Goal: Task Accomplishment & Management: Manage account settings

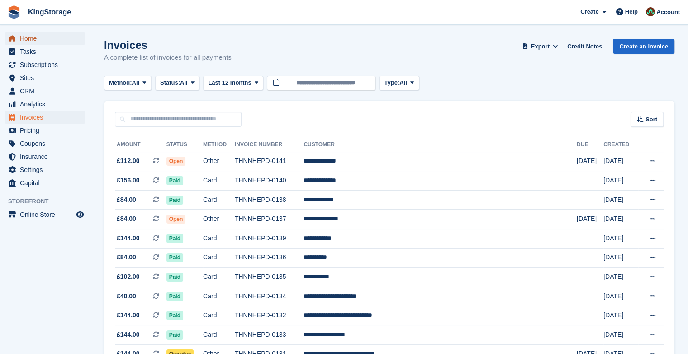
click at [28, 34] on span "Home" at bounding box center [47, 38] width 54 height 13
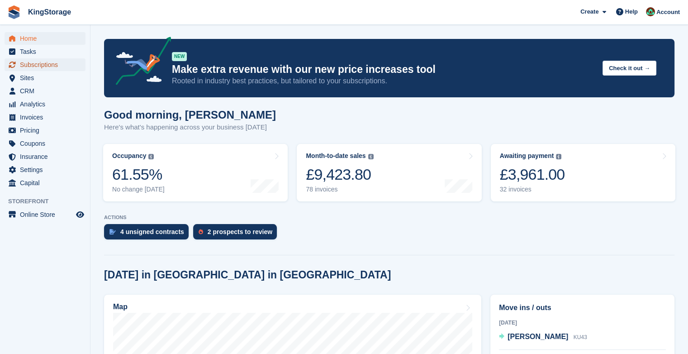
click at [44, 67] on span "Subscriptions" at bounding box center [47, 64] width 54 height 13
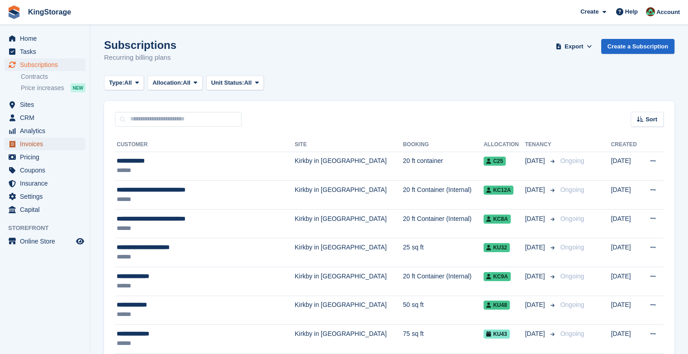
click at [40, 140] on span "Invoices" at bounding box center [47, 144] width 54 height 13
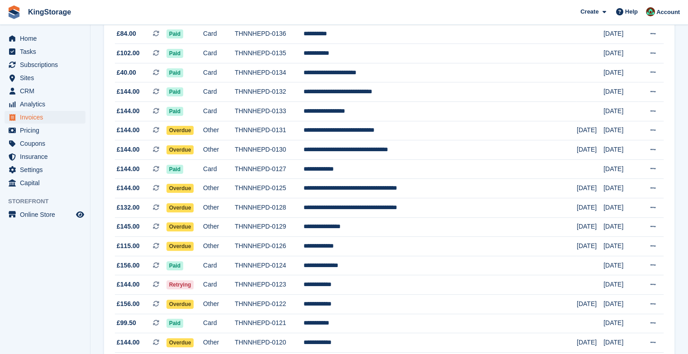
scroll to position [224, 0]
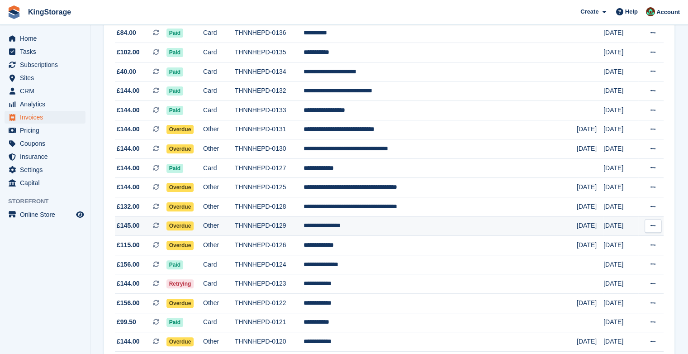
click at [190, 232] on td "Overdue" at bounding box center [185, 225] width 37 height 19
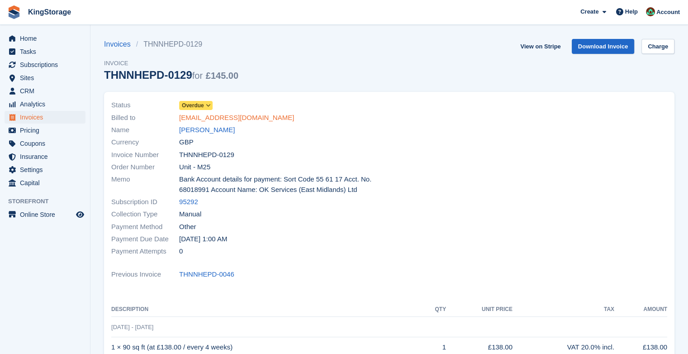
click at [231, 115] on link "rsteve8643@gmail.com" at bounding box center [236, 118] width 115 height 10
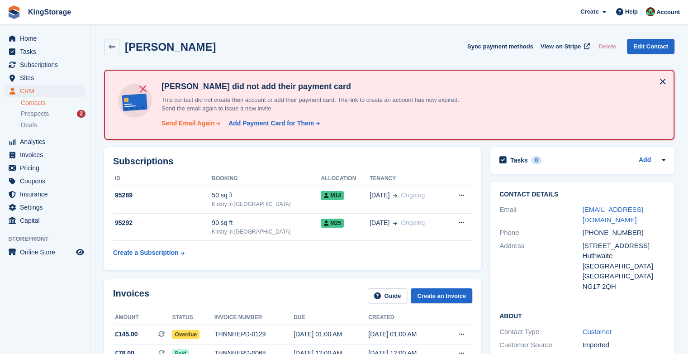
click at [200, 122] on div "Send Email Again" at bounding box center [188, 124] width 53 height 10
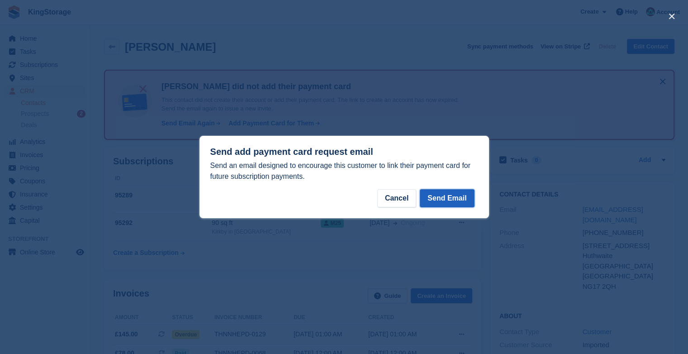
click at [453, 201] on button "Send Email" at bounding box center [447, 198] width 54 height 18
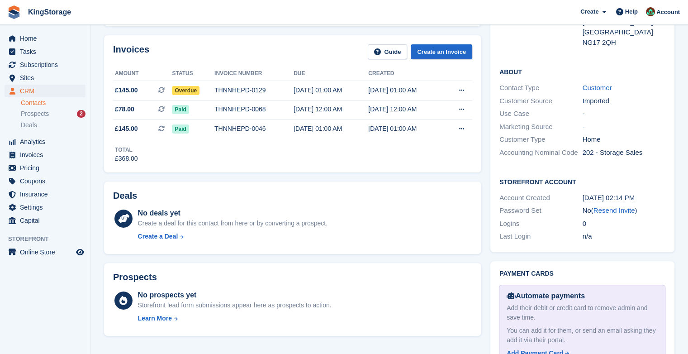
scroll to position [246, 0]
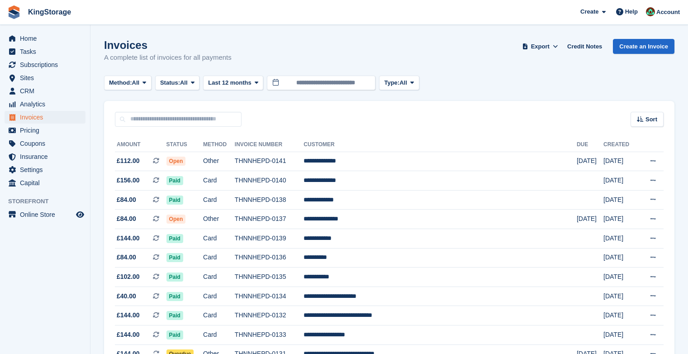
scroll to position [224, 0]
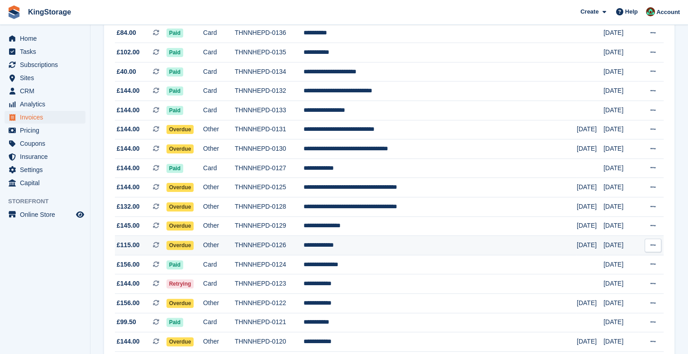
click at [194, 246] on span "Overdue" at bounding box center [181, 245] width 28 height 9
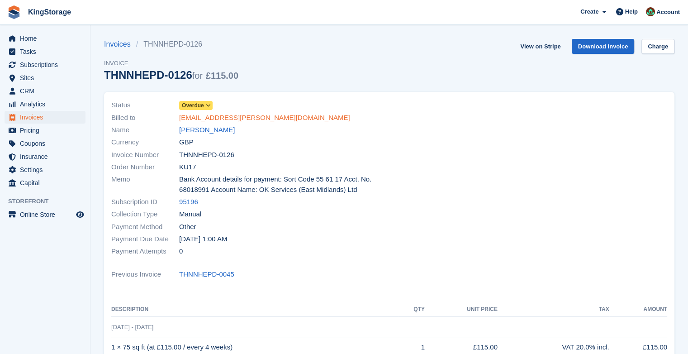
click at [242, 120] on link "[EMAIL_ADDRESS][PERSON_NAME][DOMAIN_NAME]" at bounding box center [264, 118] width 171 height 10
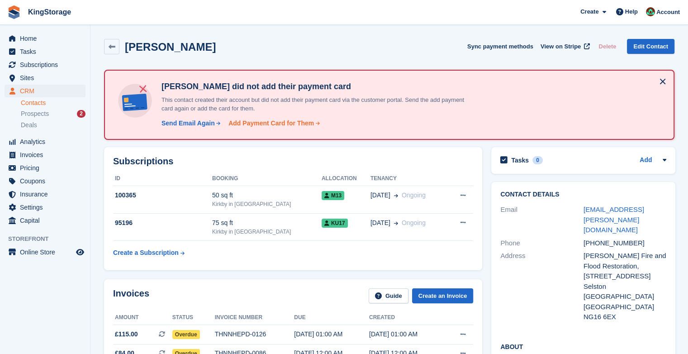
click at [298, 121] on div "Add Payment Card for Them" at bounding box center [272, 124] width 86 height 10
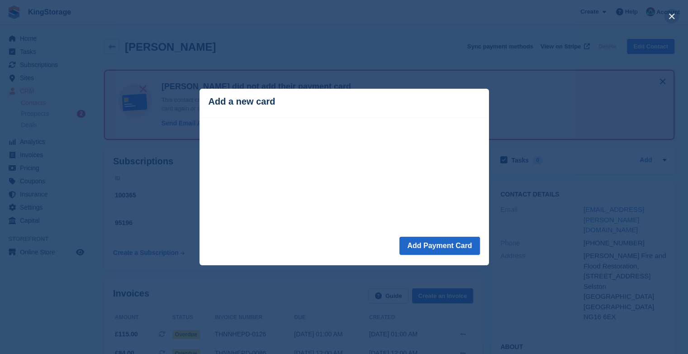
click at [673, 17] on button "close" at bounding box center [672, 16] width 14 height 14
